Goal: Task Accomplishment & Management: Complete application form

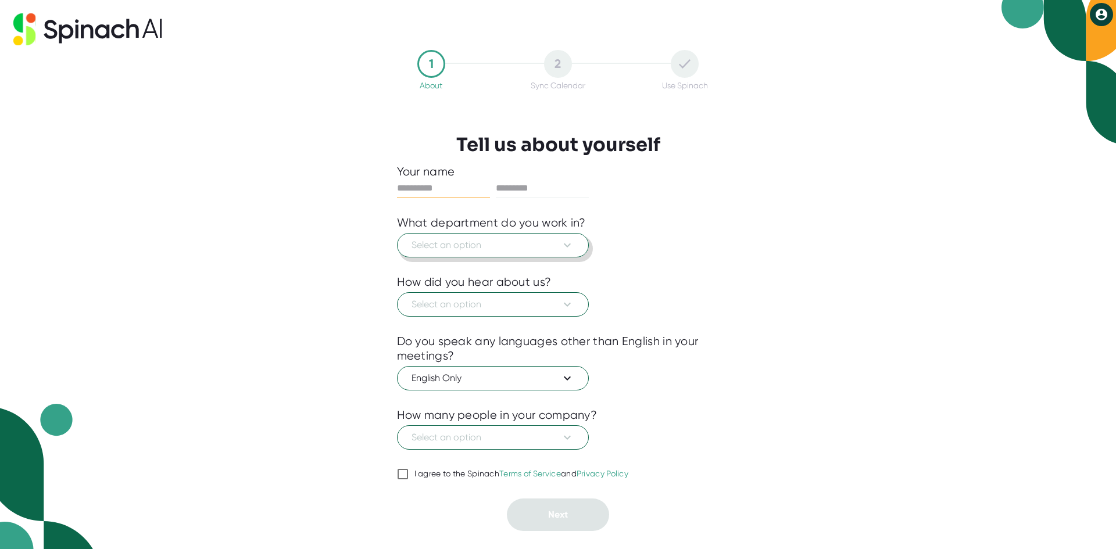
click at [470, 248] on span "Select an option" at bounding box center [493, 245] width 163 height 14
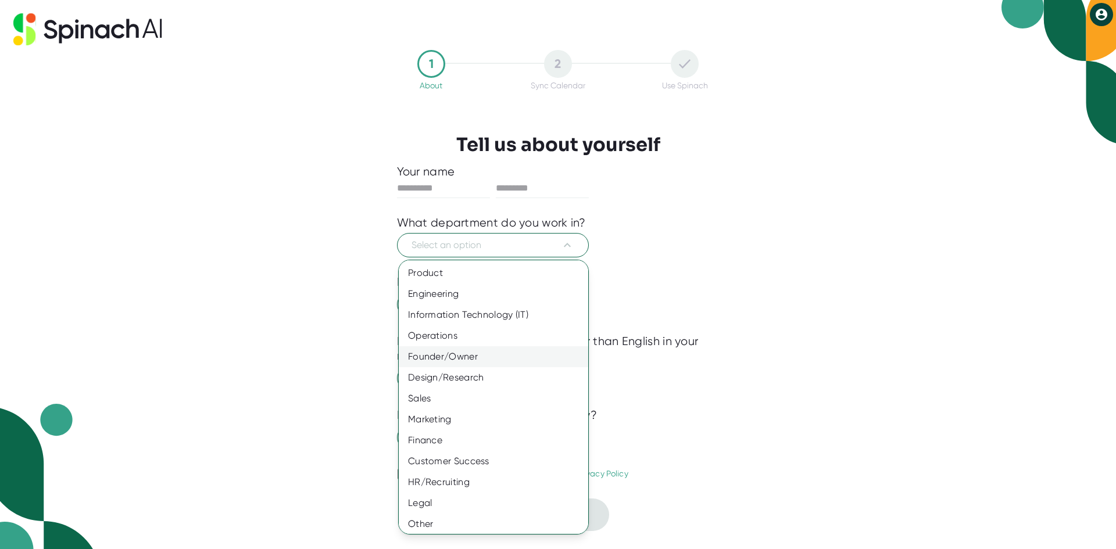
scroll to position [3, 0]
click at [486, 297] on div "Engineering" at bounding box center [498, 291] width 198 height 21
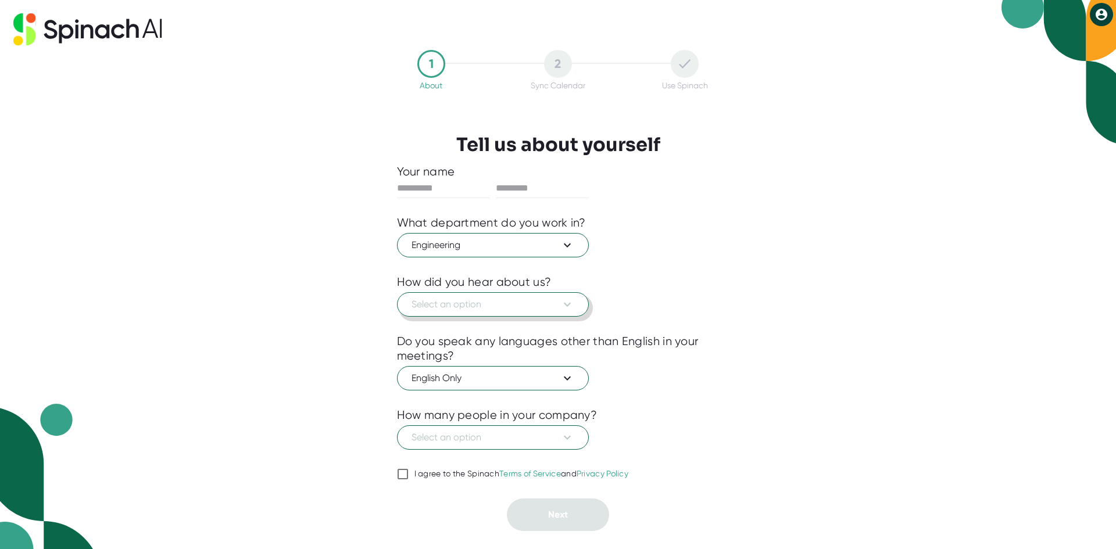
click at [476, 309] on span "Select an option" at bounding box center [493, 305] width 163 height 14
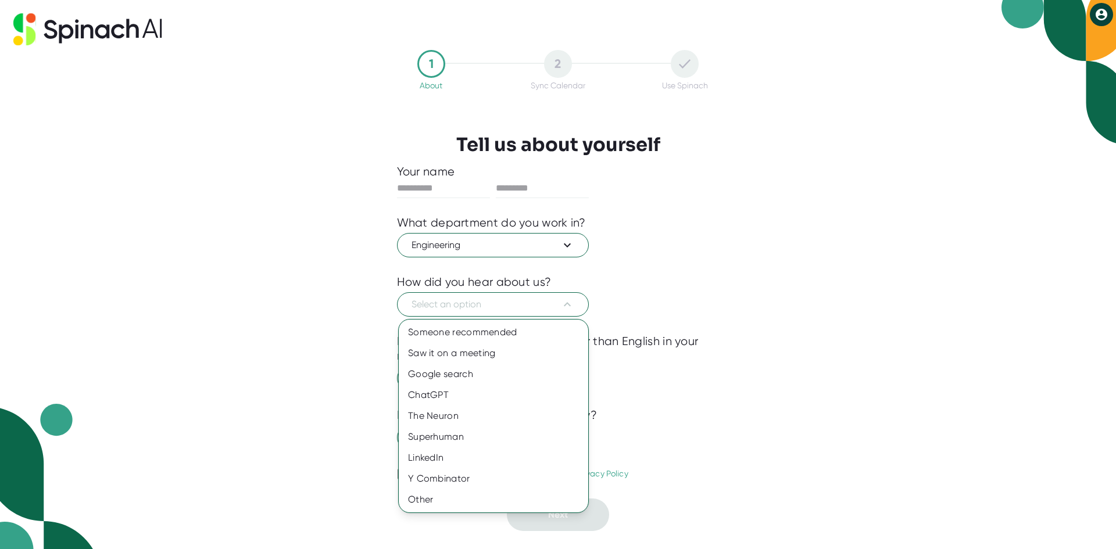
click at [438, 194] on div at bounding box center [558, 274] width 1116 height 549
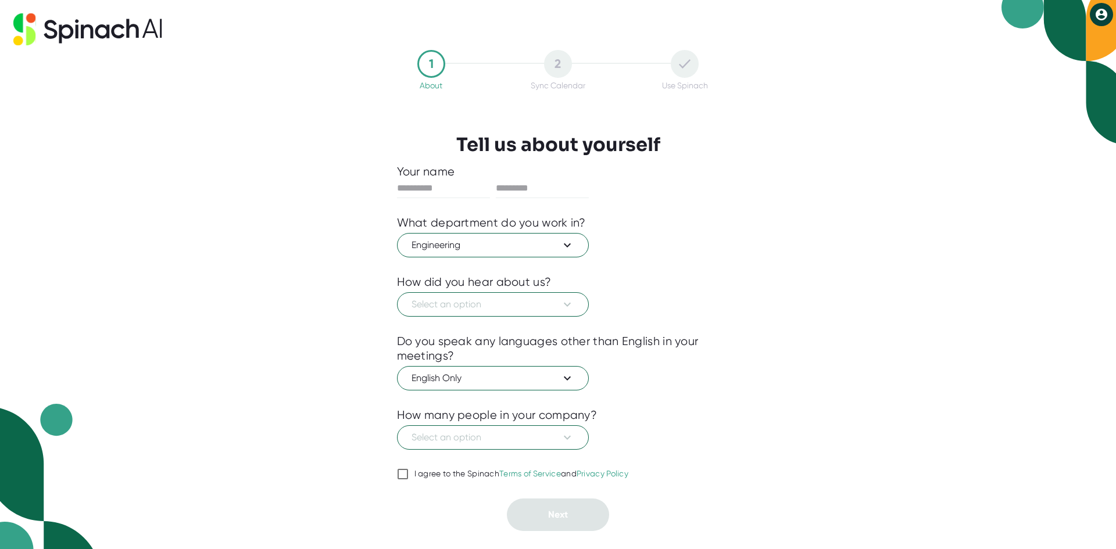
click at [481, 289] on div "How did you hear about us?" at bounding box center [474, 282] width 155 height 15
click at [486, 302] on span "Select an option" at bounding box center [493, 305] width 163 height 14
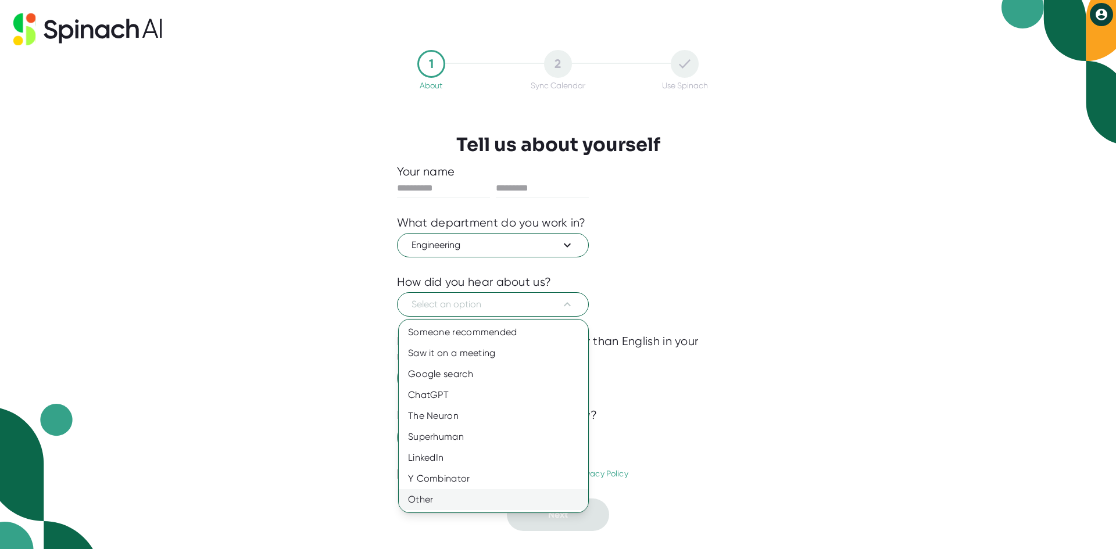
click at [470, 495] on div "Other" at bounding box center [494, 500] width 190 height 21
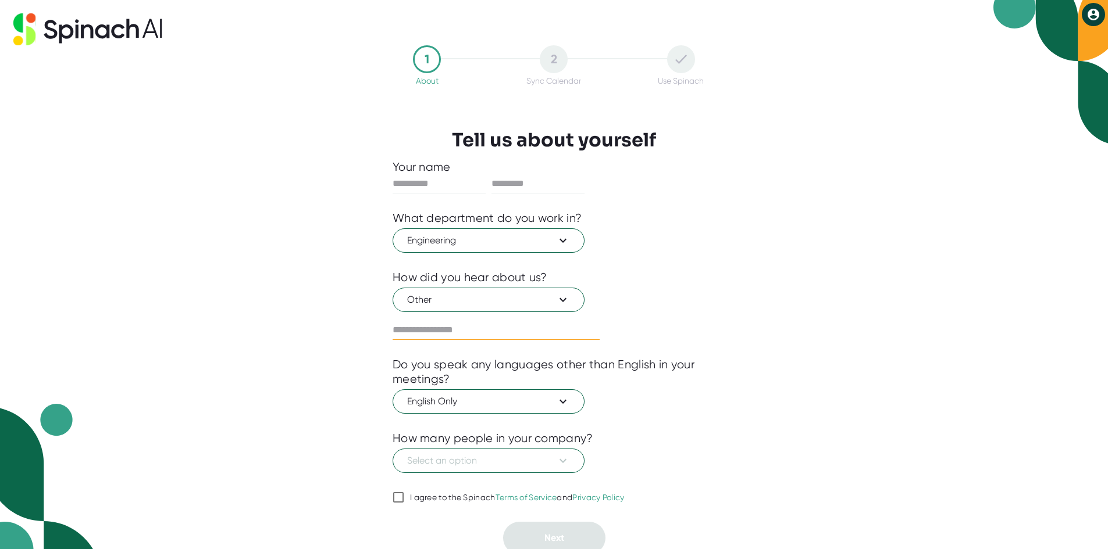
click at [469, 327] on input "text" at bounding box center [495, 330] width 207 height 19
click at [563, 303] on icon at bounding box center [563, 300] width 14 height 14
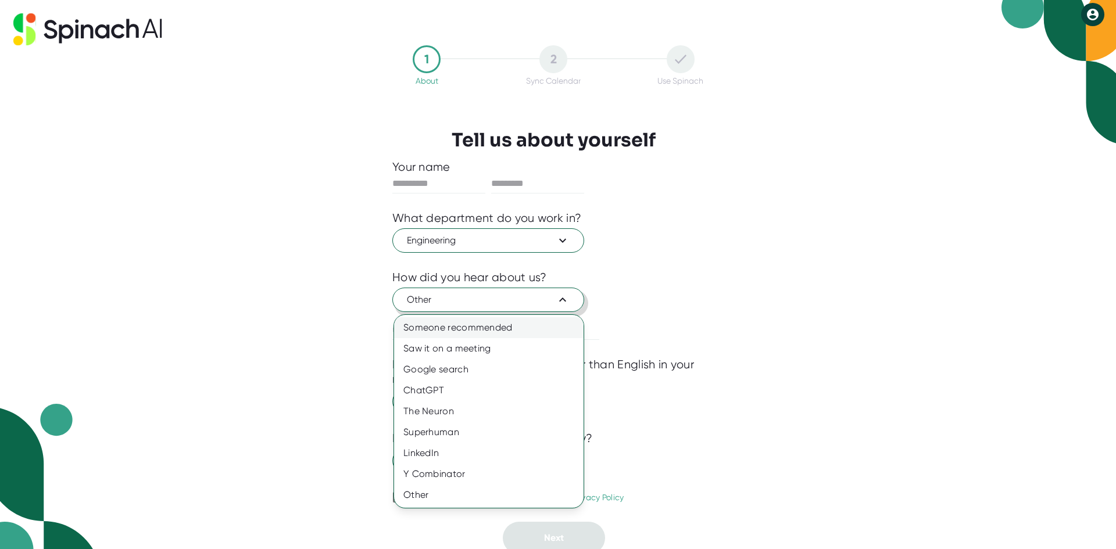
click at [546, 328] on div "Someone recommended" at bounding box center [489, 327] width 190 height 21
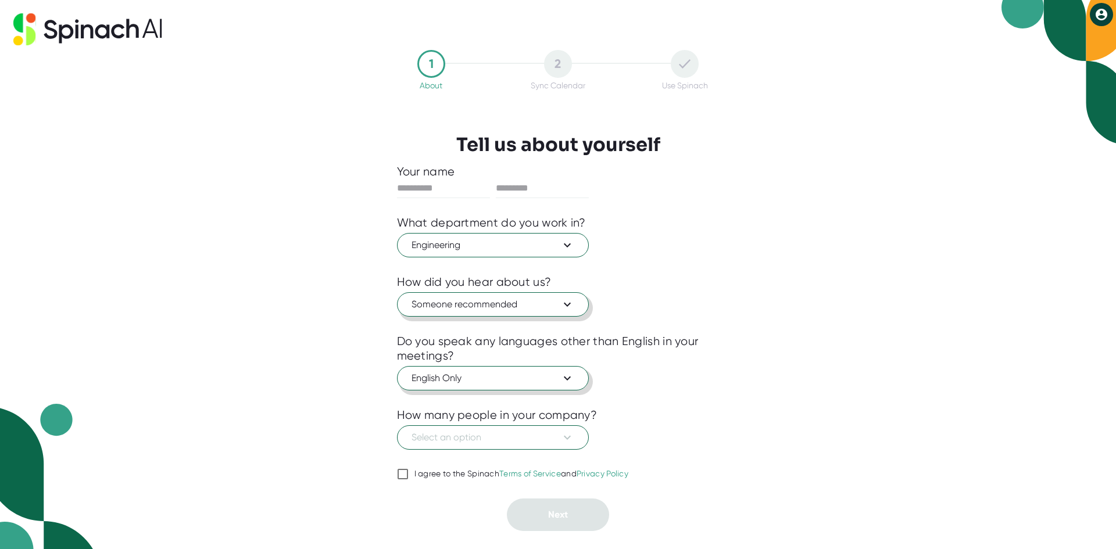
click at [486, 377] on span "English Only" at bounding box center [493, 379] width 163 height 14
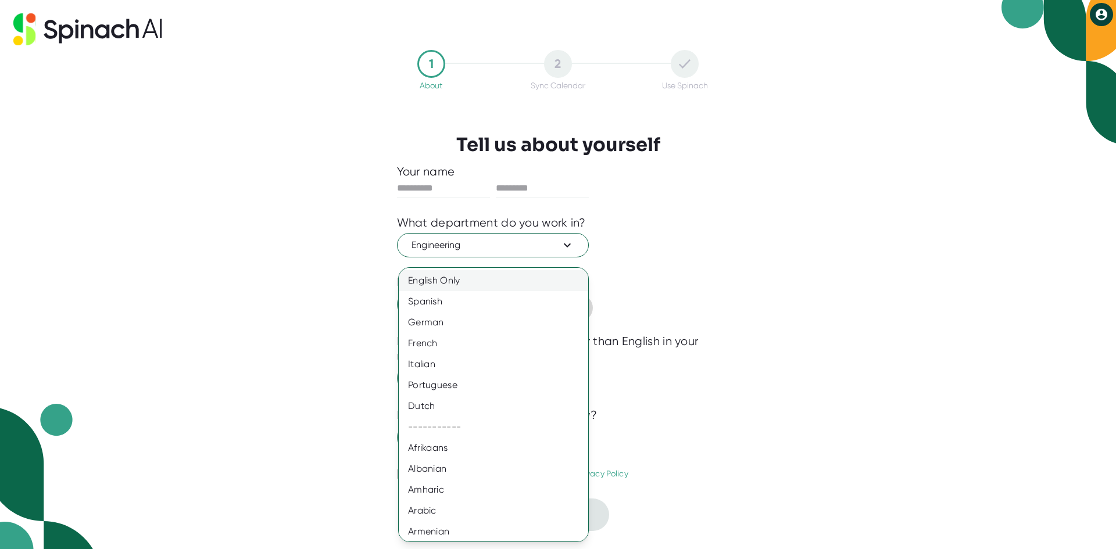
click at [495, 290] on div "English Only" at bounding box center [498, 280] width 198 height 21
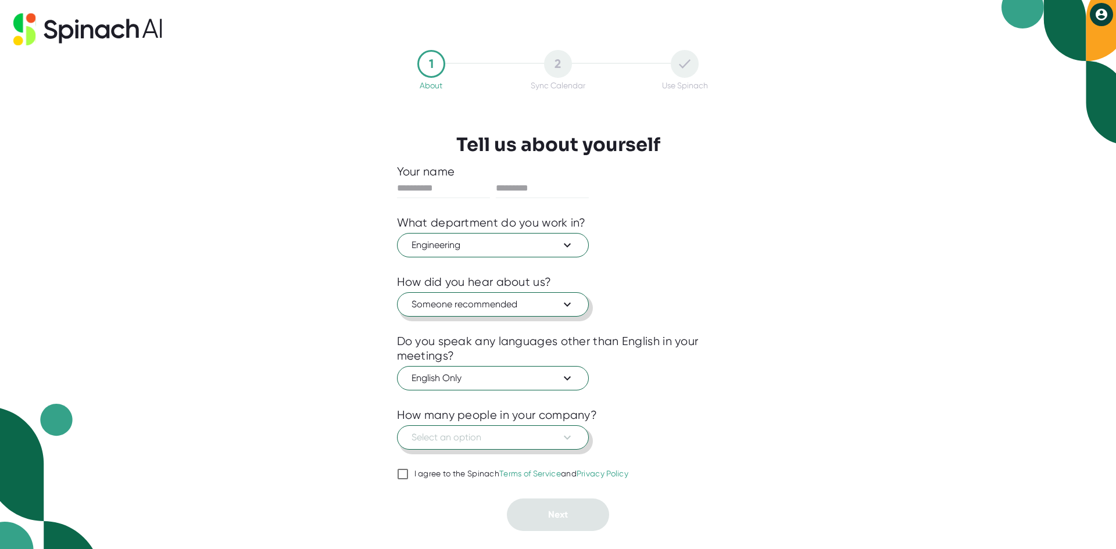
click at [460, 430] on button "Select an option" at bounding box center [493, 438] width 192 height 24
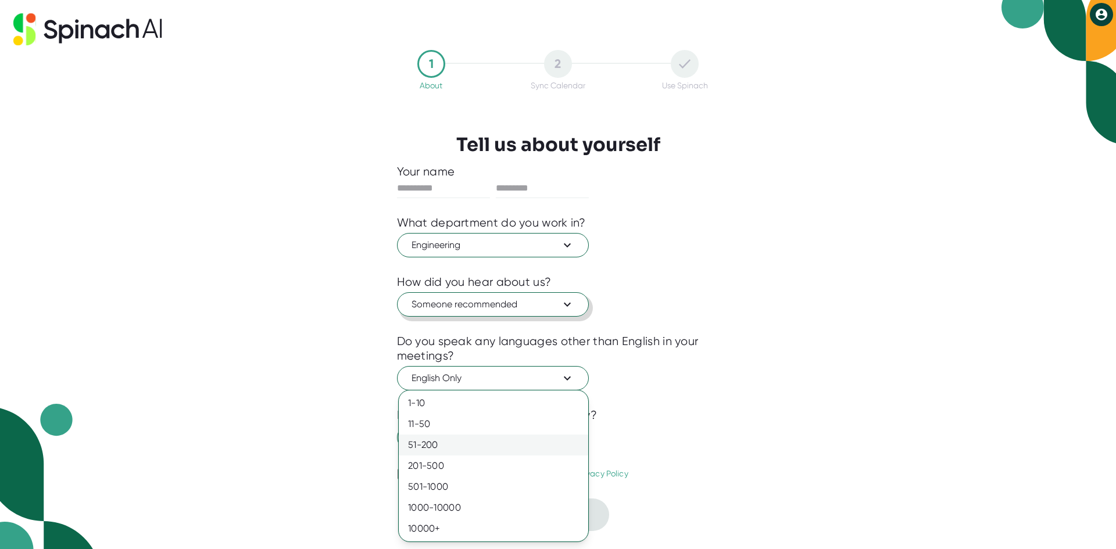
click at [465, 447] on div "51-200" at bounding box center [494, 445] width 190 height 21
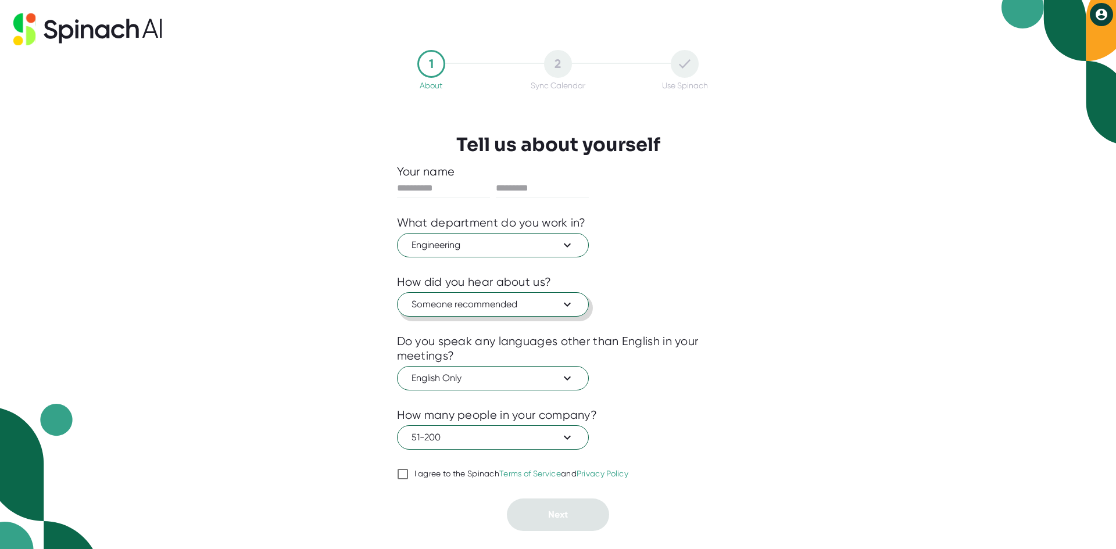
click at [405, 474] on input "I agree to the Spinach Terms of Service and Privacy Policy" at bounding box center [403, 474] width 12 height 14
checkbox input "true"
click at [408, 188] on input "text" at bounding box center [443, 188] width 93 height 19
type input "********"
type input "*******"
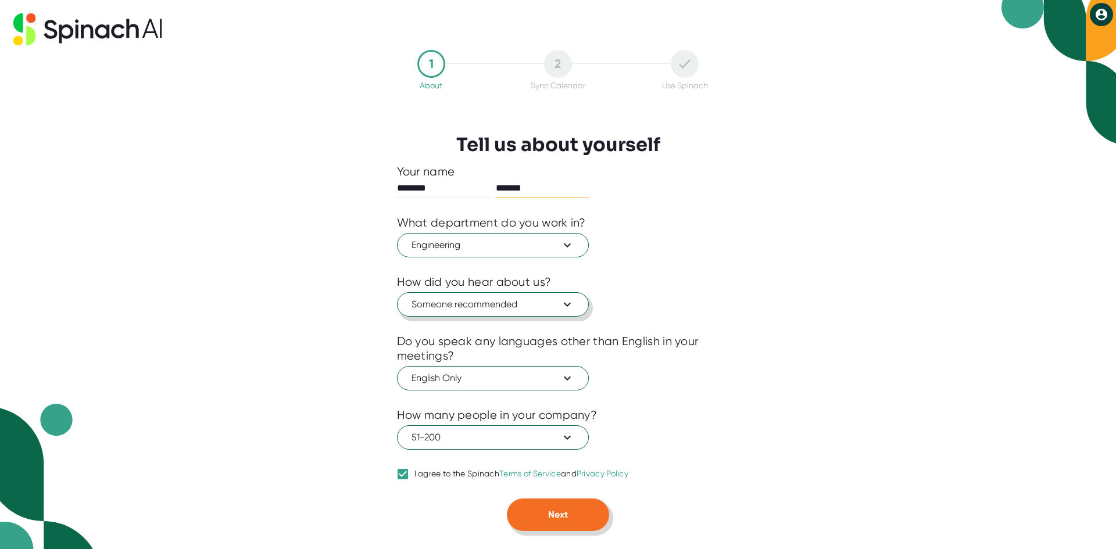
click at [548, 515] on span "Next" at bounding box center [558, 514] width 20 height 11
